Goal: Check status: Check status

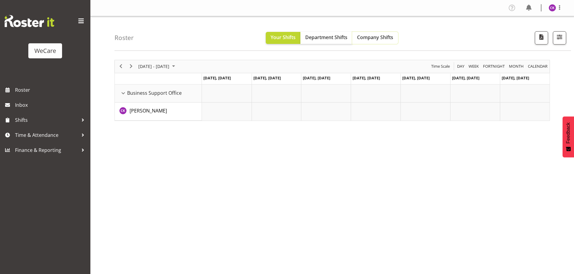
click at [367, 42] on button "Company Shifts" at bounding box center [375, 38] width 46 height 12
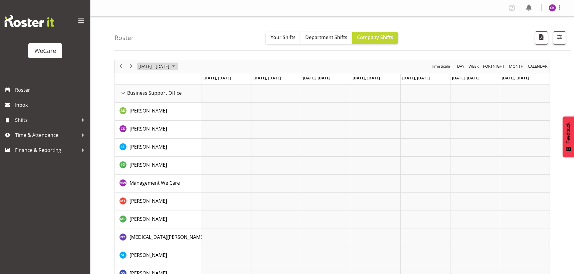
click at [170, 67] on span "[DATE] - [DATE]" at bounding box center [154, 67] width 32 height 8
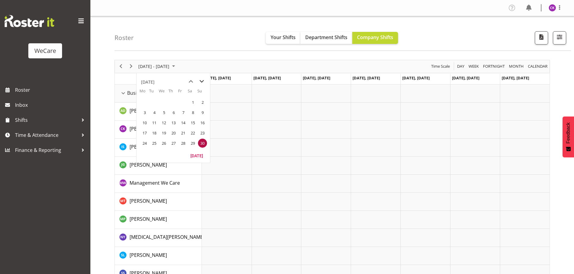
click at [199, 81] on span "next month" at bounding box center [201, 81] width 11 height 11
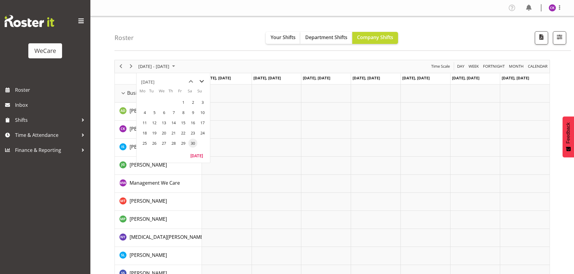
click at [199, 81] on span "next month" at bounding box center [201, 81] width 11 height 11
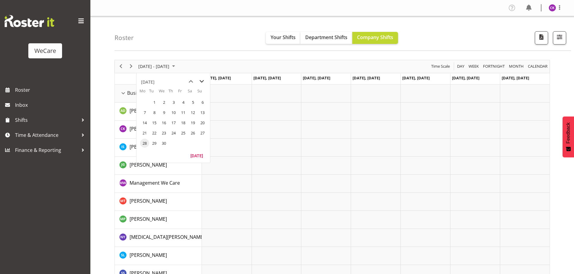
click at [199, 81] on span "next month" at bounding box center [201, 81] width 11 height 11
click at [202, 82] on span "next month" at bounding box center [201, 81] width 11 height 11
click at [183, 135] on span "22" at bounding box center [183, 133] width 9 height 9
